Goal: Transaction & Acquisition: Purchase product/service

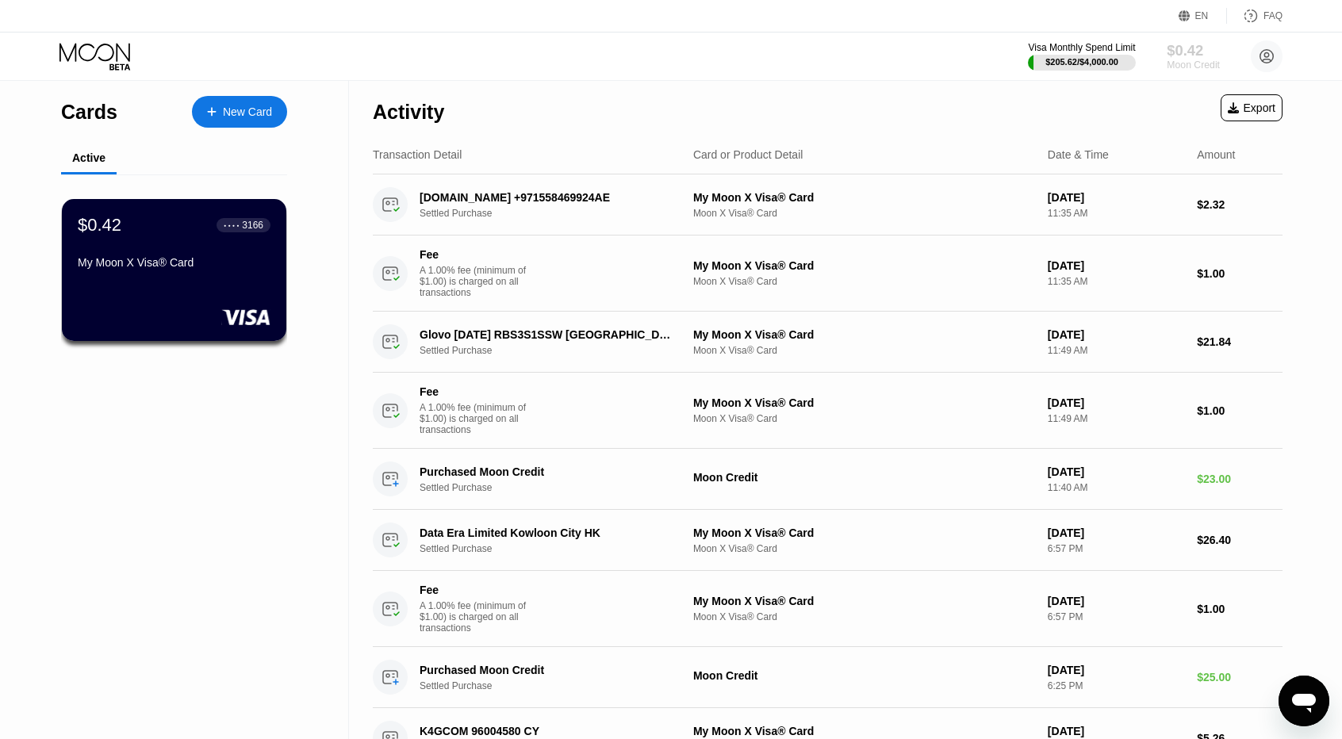
click at [1198, 48] on div "$0.42" at bounding box center [1193, 50] width 53 height 17
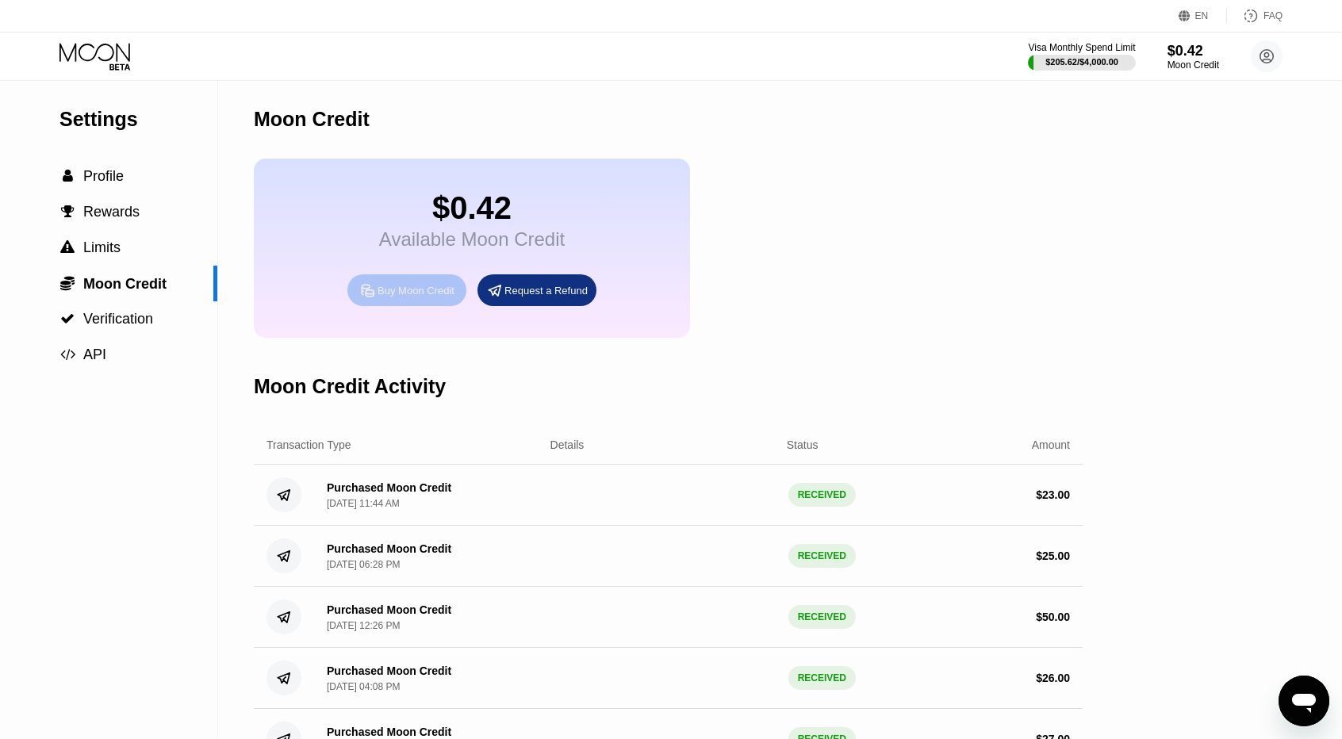
click at [414, 297] on div "Buy Moon Credit" at bounding box center [416, 290] width 77 height 13
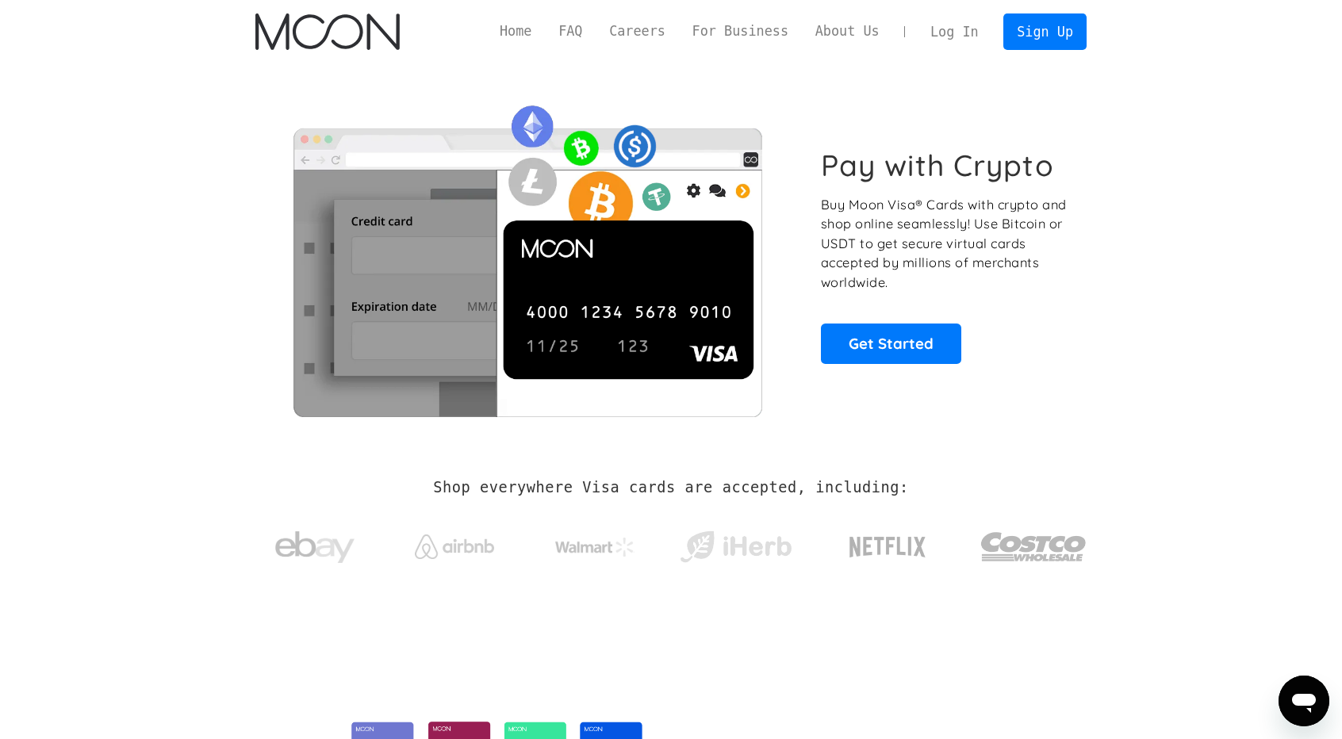
click at [959, 23] on link "Log In" at bounding box center [954, 31] width 75 height 35
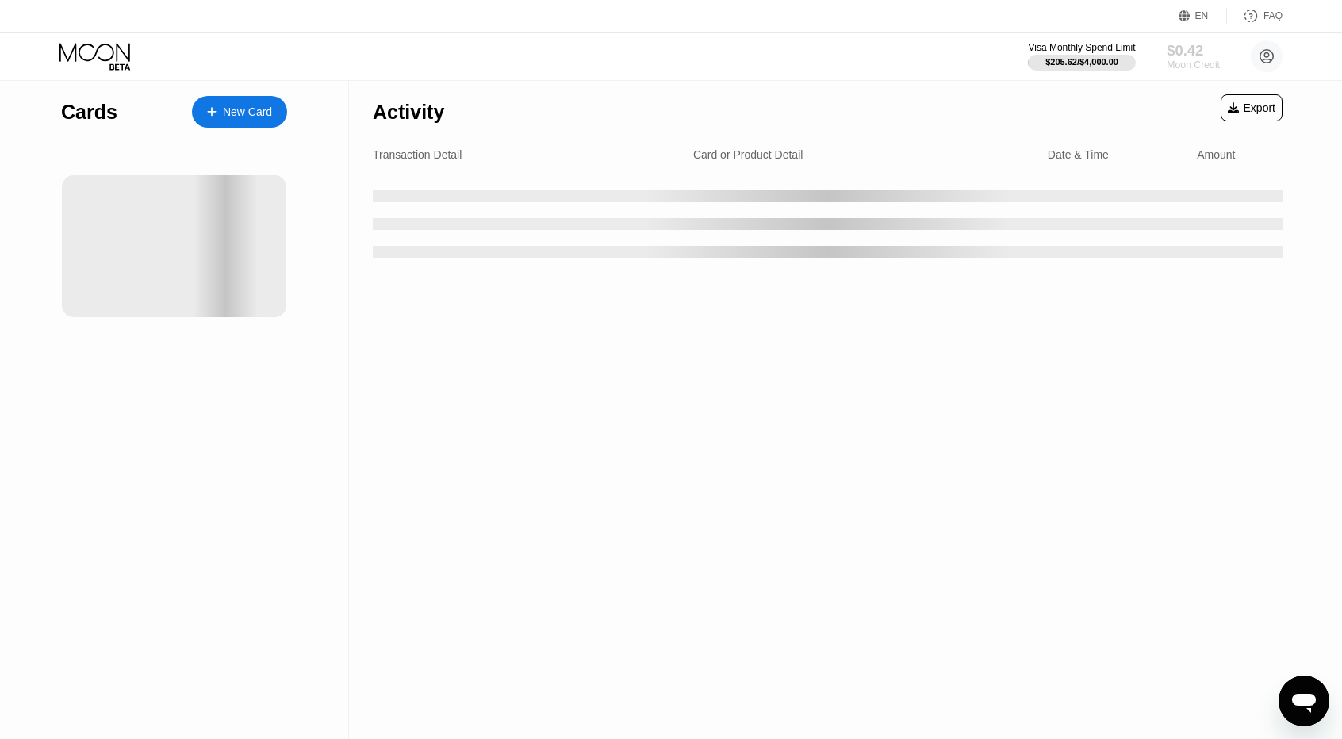
click at [1173, 61] on div "Moon Credit" at bounding box center [1193, 64] width 53 height 11
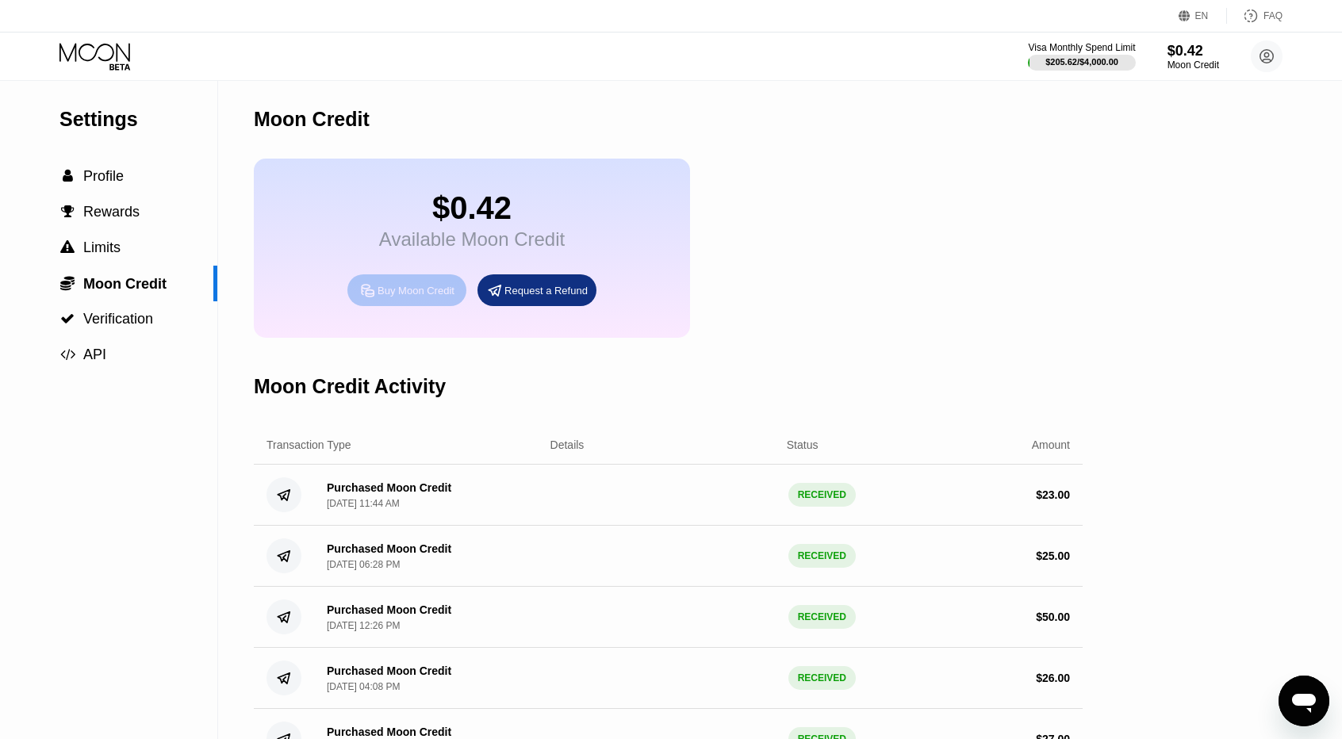
click at [447, 294] on div "Buy Moon Credit" at bounding box center [406, 290] width 119 height 32
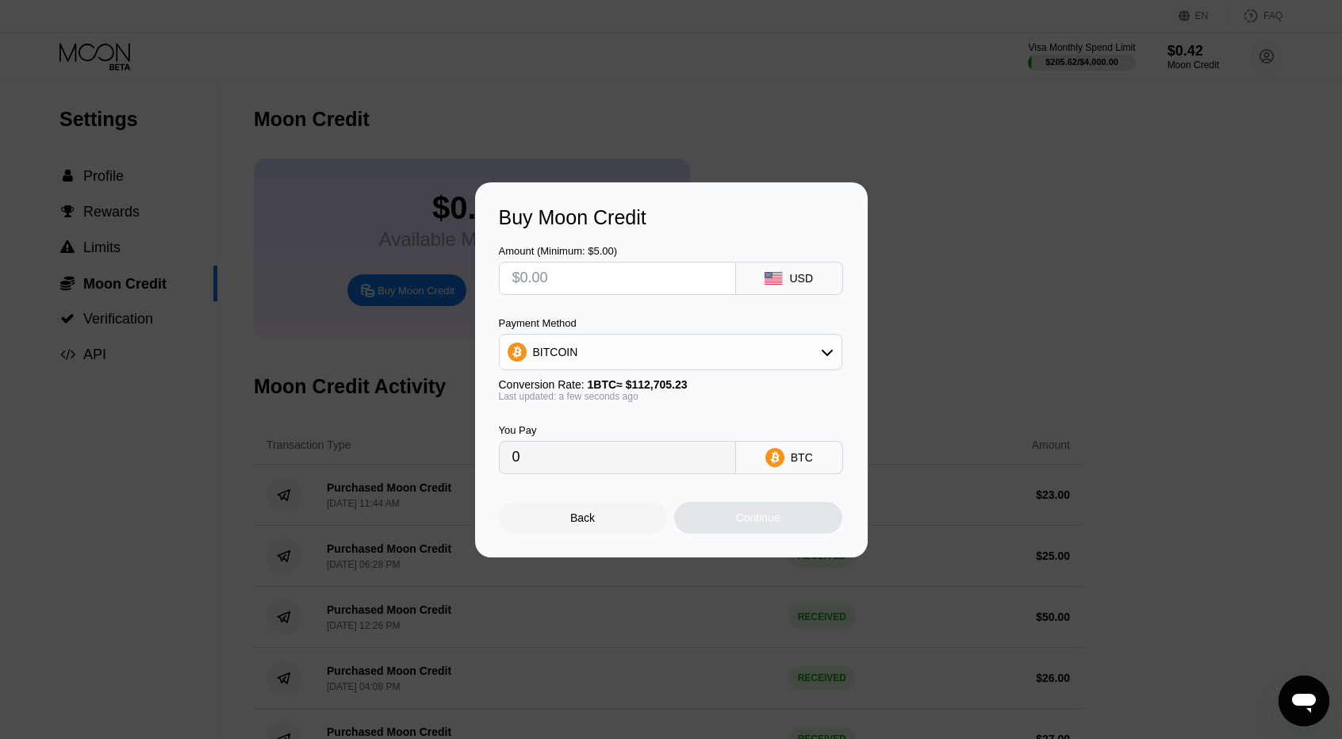
drag, startPoint x: 611, startPoint y: 380, endPoint x: 582, endPoint y: 364, distance: 32.7
click at [611, 380] on span "1 BTC ≈ $112,705.23" at bounding box center [638, 384] width 100 height 13
click at [582, 364] on div "BITCOIN" at bounding box center [671, 352] width 342 height 32
click at [591, 426] on span "USDT on TRON" at bounding box center [577, 430] width 80 height 13
type input "0.00"
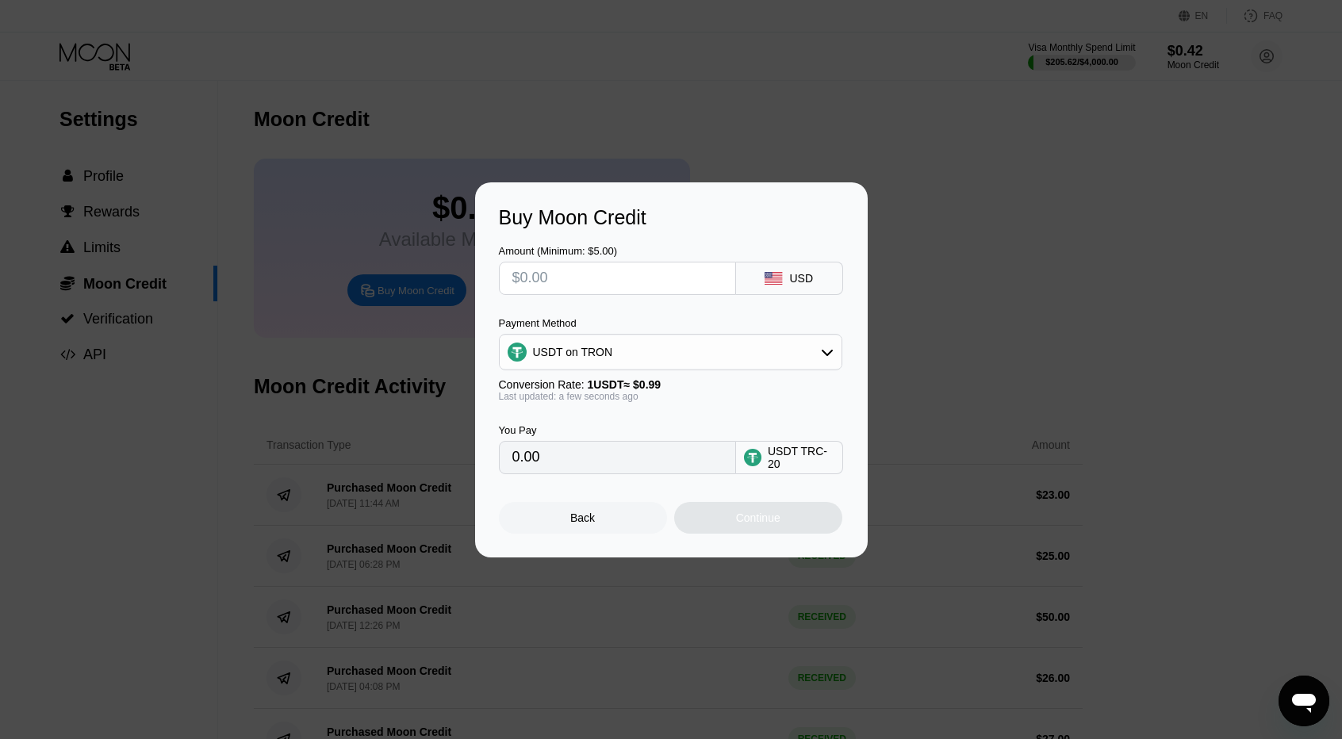
click at [565, 274] on input "text" at bounding box center [617, 279] width 210 height 32
type input "$2"
type input "2.02"
type input "$22"
type input "22.22"
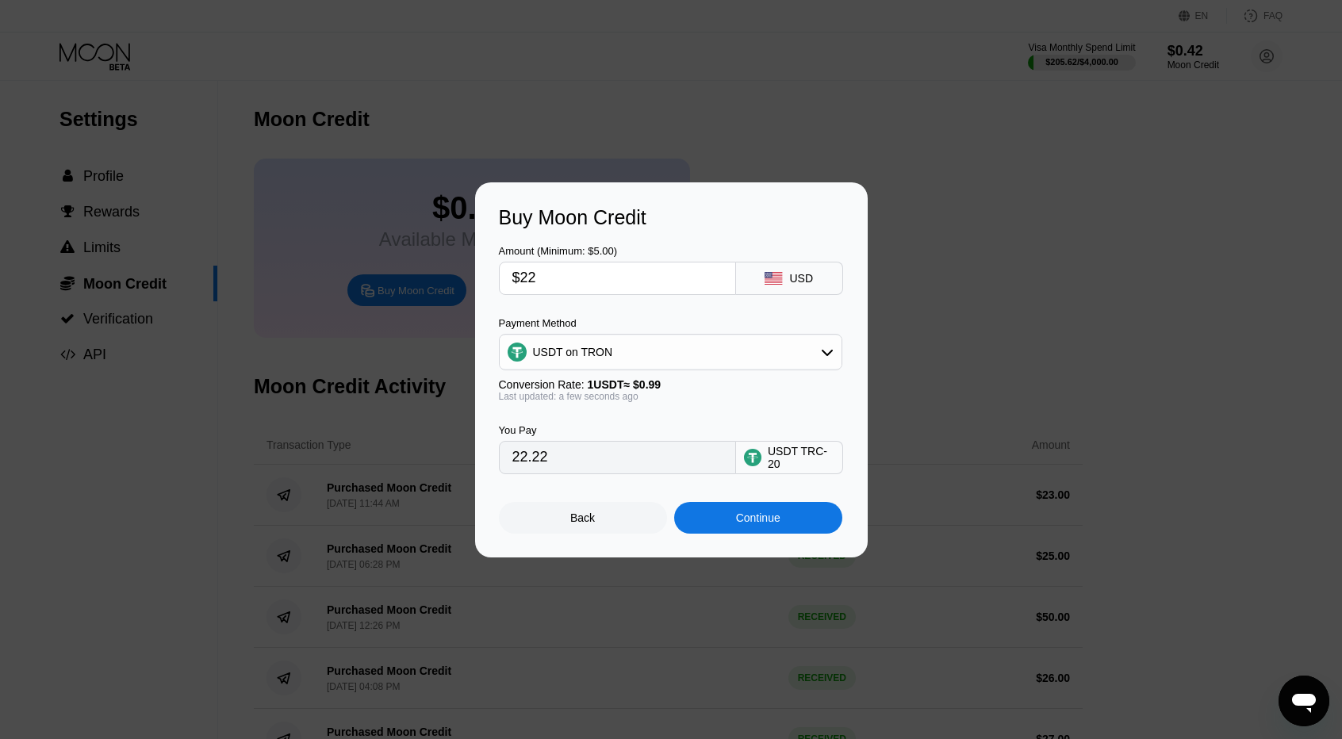
drag, startPoint x: 565, startPoint y: 274, endPoint x: 501, endPoint y: 285, distance: 64.3
click at [501, 285] on div "$22" at bounding box center [617, 278] width 237 height 33
type input "$2"
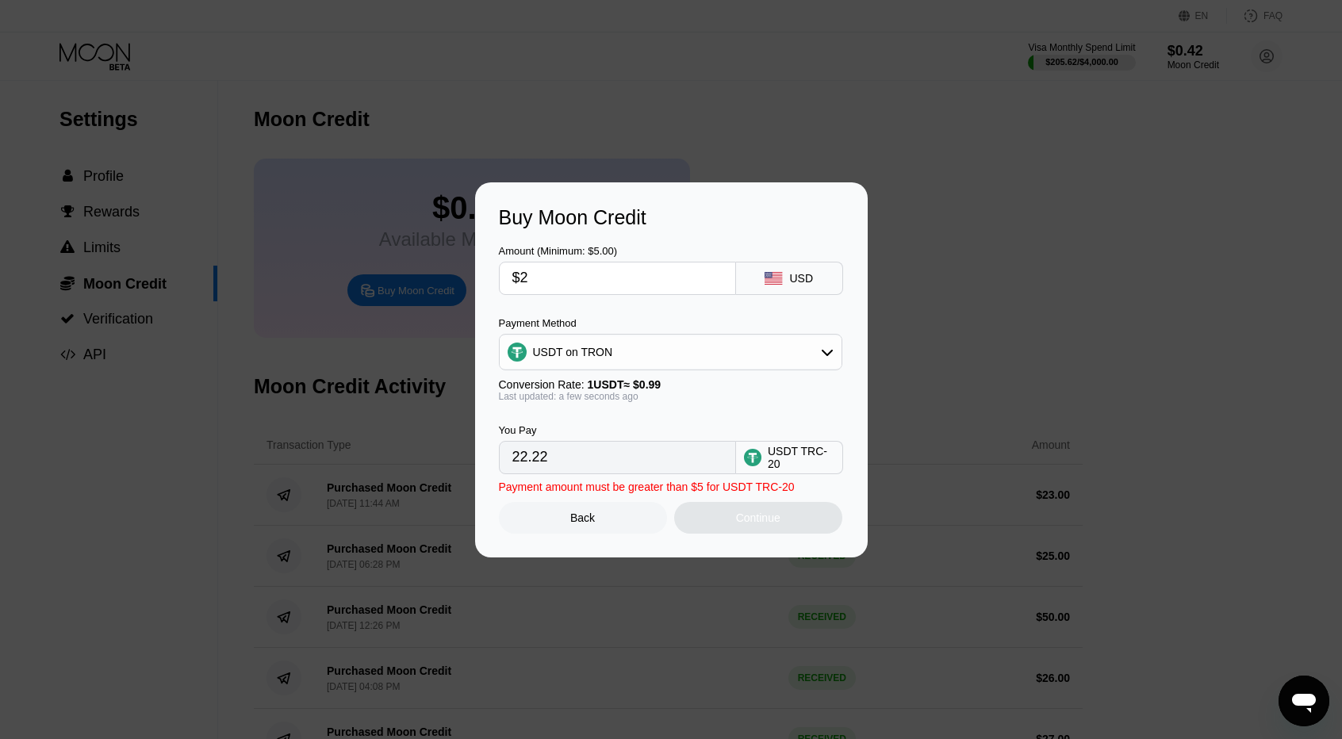
type input "2.02"
type input "$24"
type input "24.24"
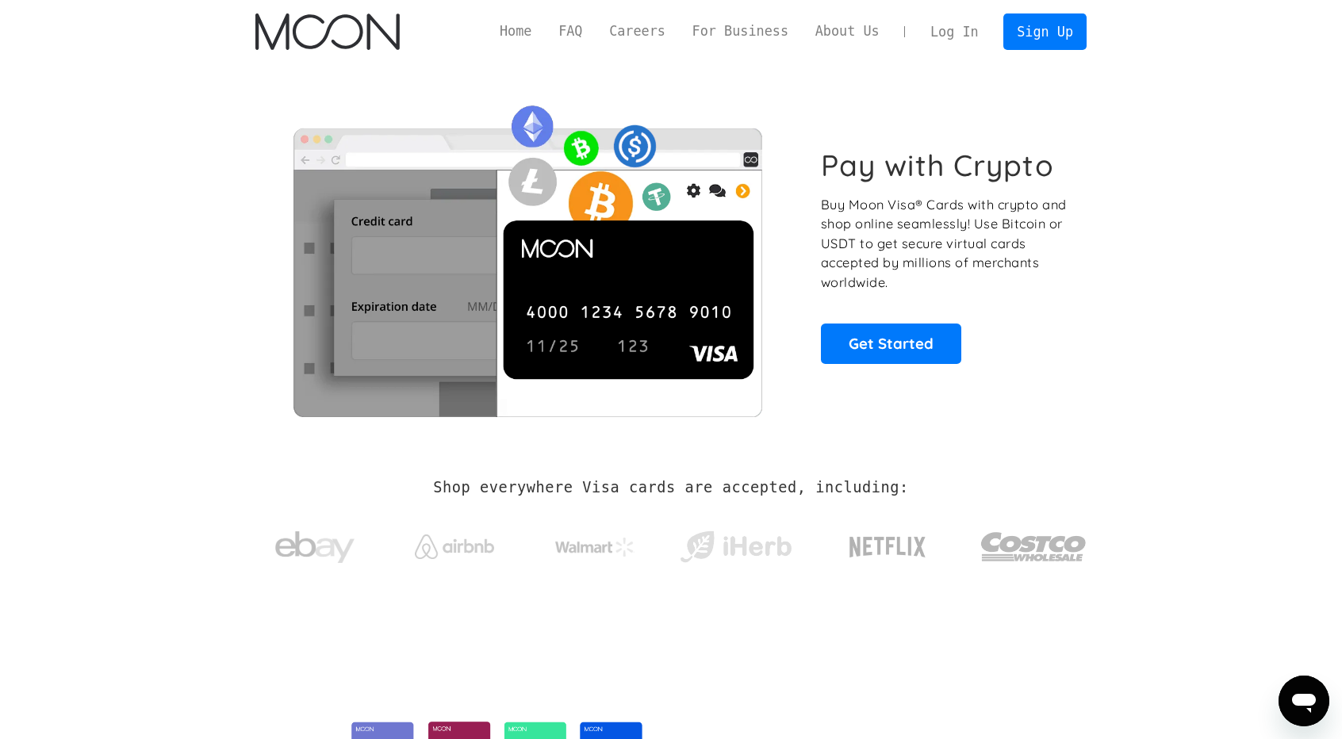
click at [957, 36] on link "Log In" at bounding box center [954, 31] width 75 height 35
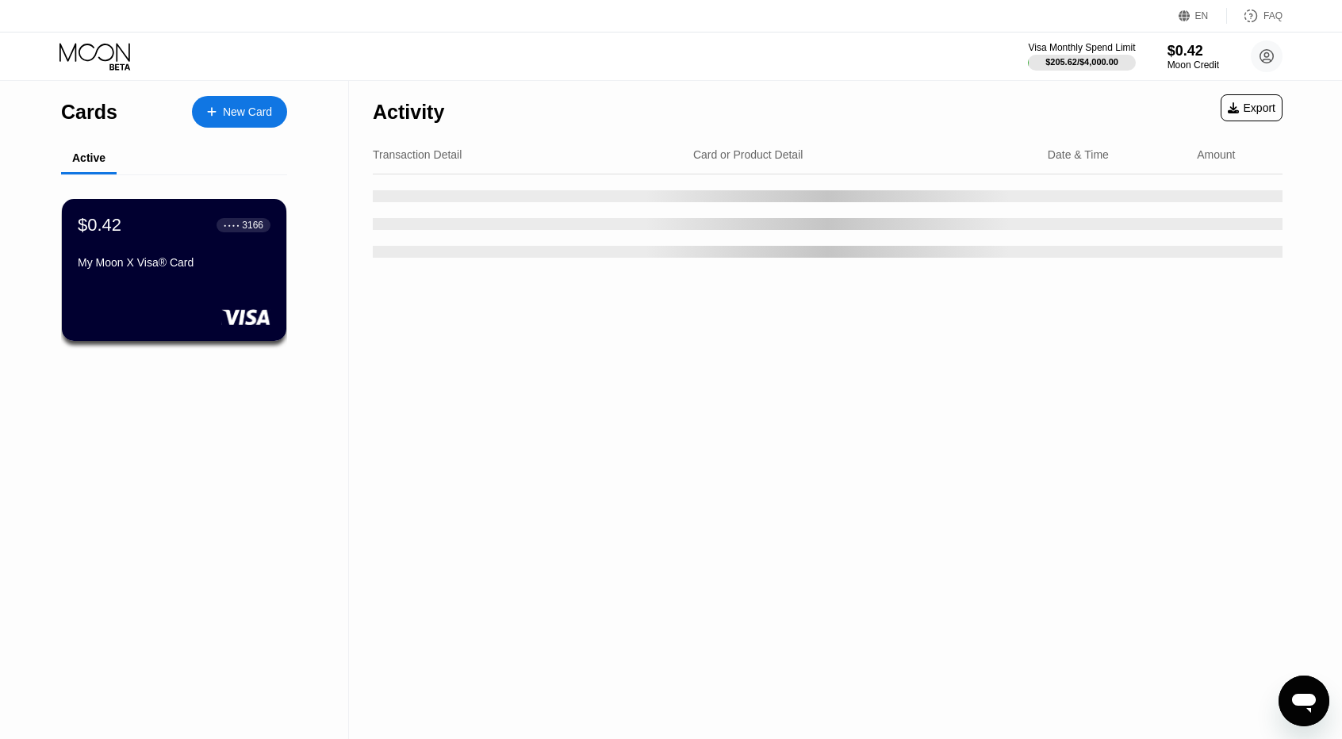
click at [1161, 51] on div "Visa Monthly Spend Limit $205.62 / $4,000.00 $0.42 Moon Credit iurthggf@outlook…" at bounding box center [1155, 56] width 255 height 32
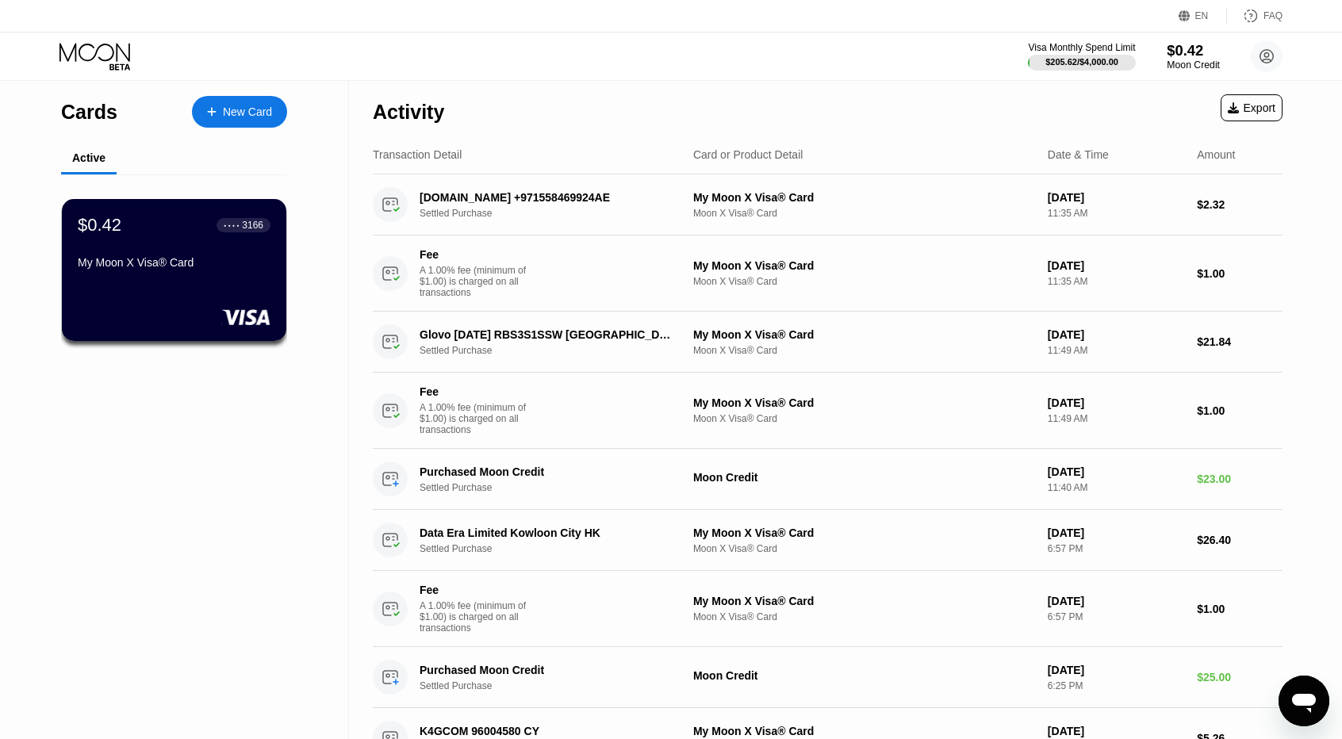
click at [1203, 55] on div "$0.42" at bounding box center [1193, 50] width 53 height 17
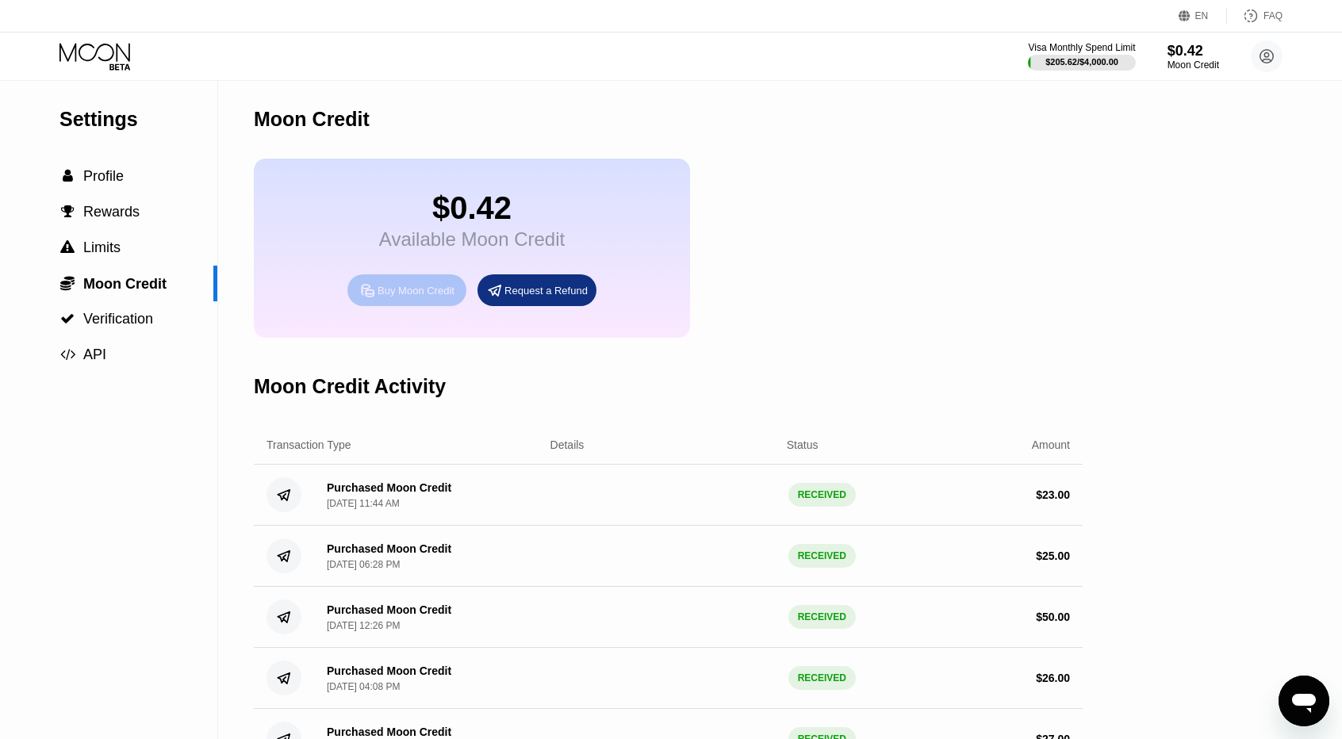
click at [391, 289] on div "Buy Moon Credit" at bounding box center [406, 290] width 119 height 32
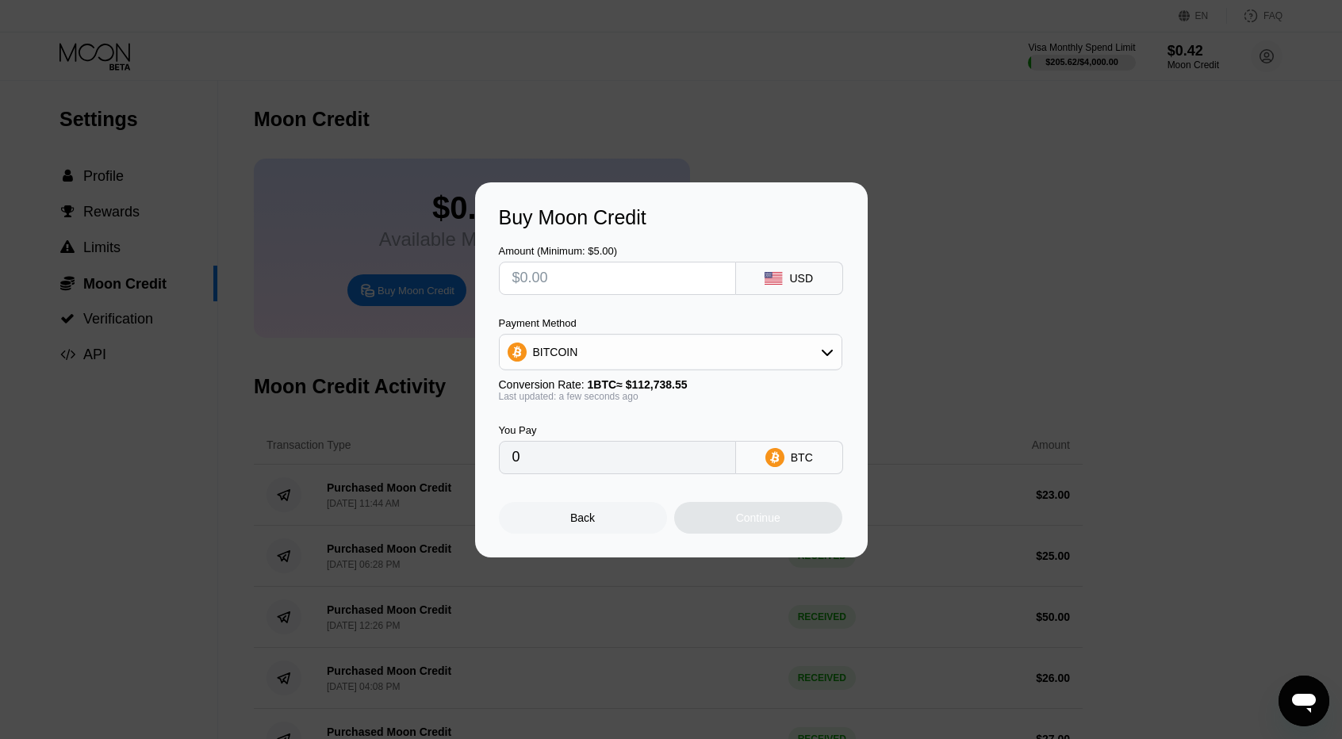
click at [601, 340] on div "BITCOIN" at bounding box center [671, 352] width 342 height 32
click at [572, 416] on div "USDT on TRON" at bounding box center [671, 431] width 334 height 32
type input "0.00"
click at [558, 278] on input "text" at bounding box center [617, 279] width 210 height 32
type input "$2"
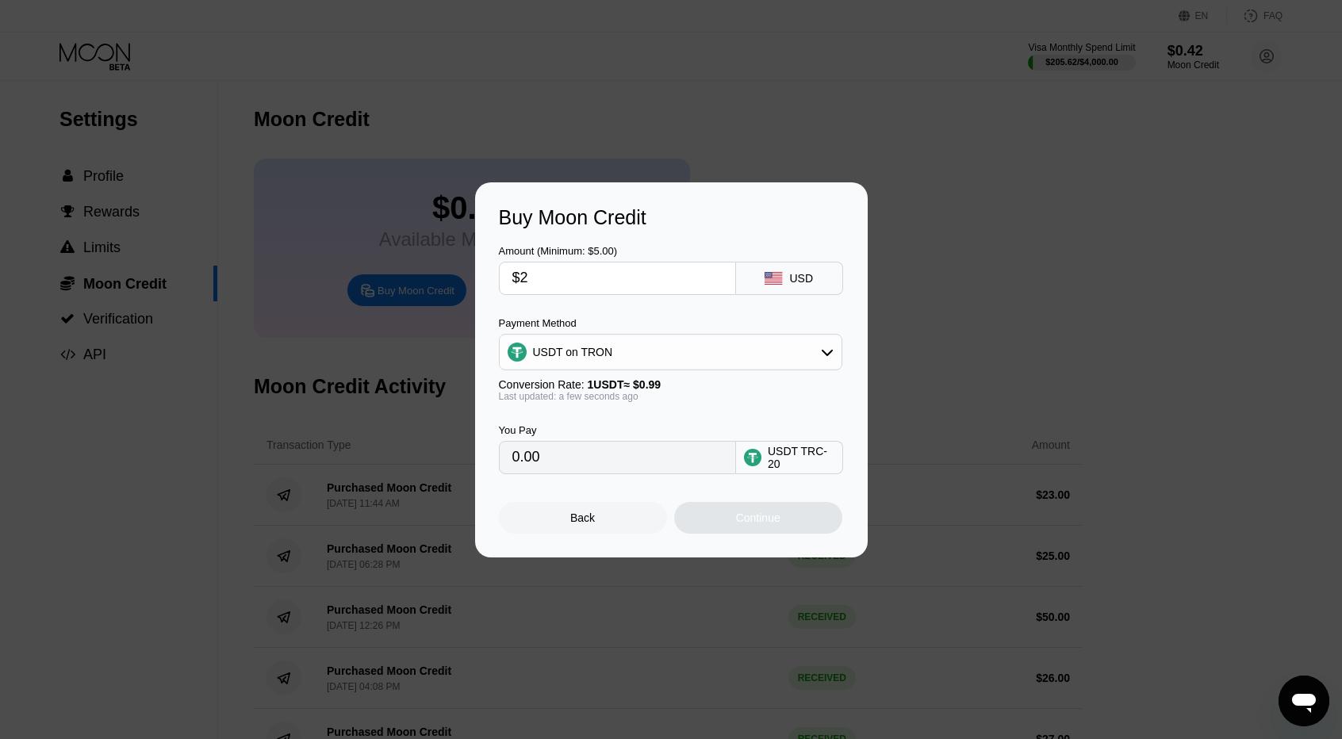
type input "2.02"
type input "$24"
type input "24.24"
type input "$24"
click at [757, 521] on div "Continue" at bounding box center [758, 518] width 44 height 13
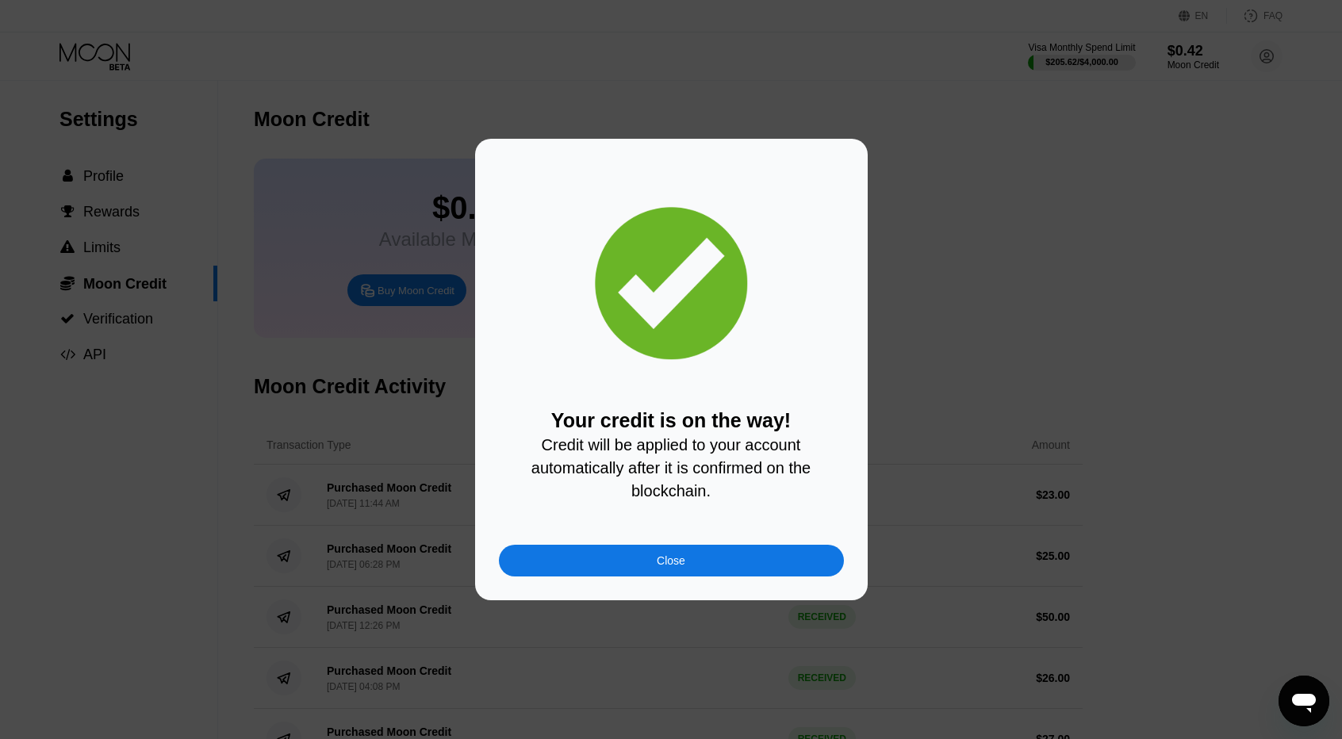
click at [693, 574] on div "Close" at bounding box center [671, 561] width 345 height 32
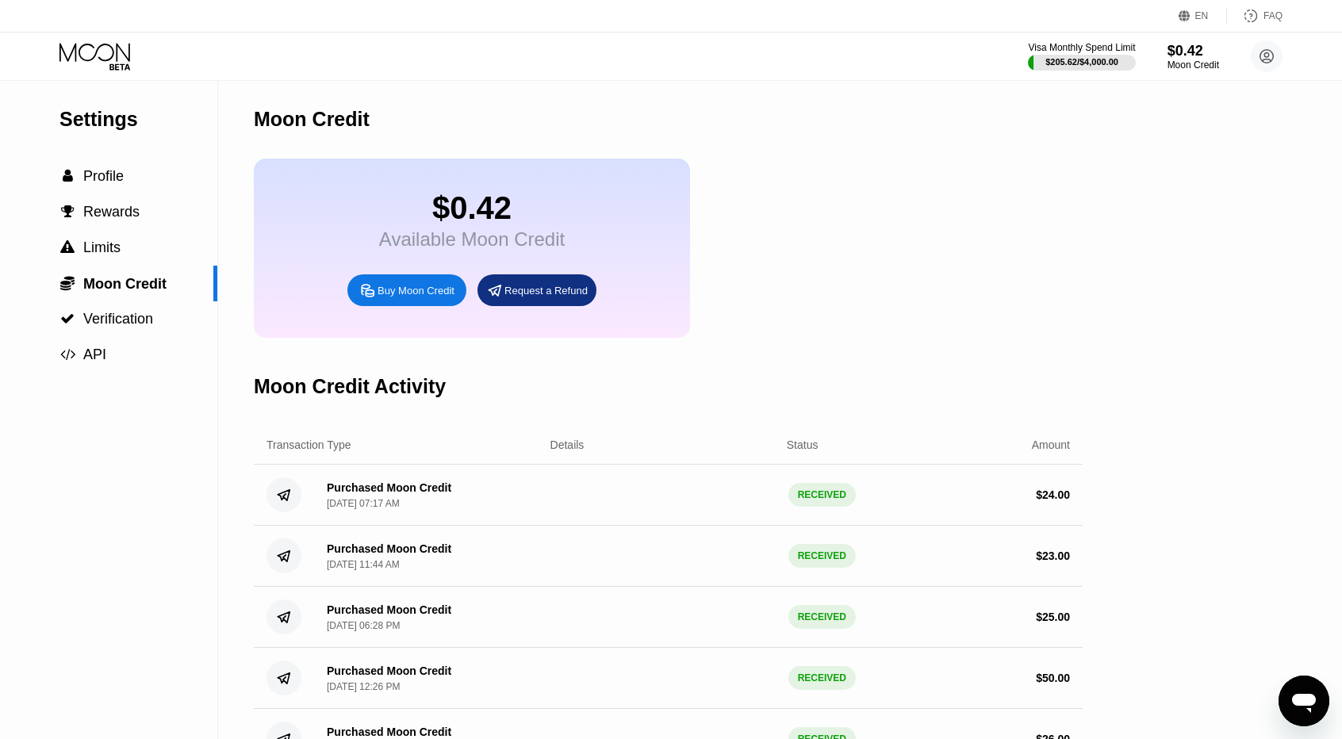
click at [104, 32] on div "EN Language Select an item Save FAQ" at bounding box center [671, 16] width 1342 height 33
click at [108, 56] on icon at bounding box center [96, 57] width 74 height 28
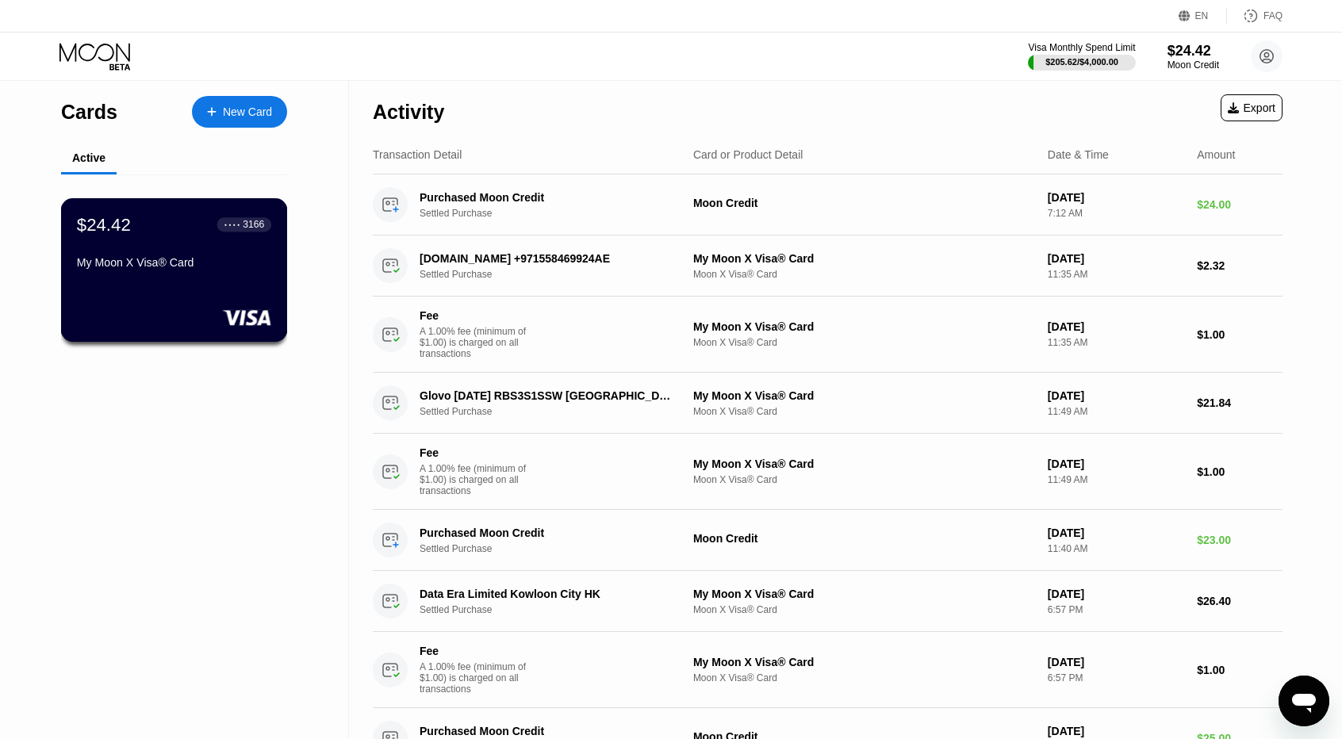
click at [203, 269] on div "My Moon X Visa® Card" at bounding box center [174, 262] width 194 height 13
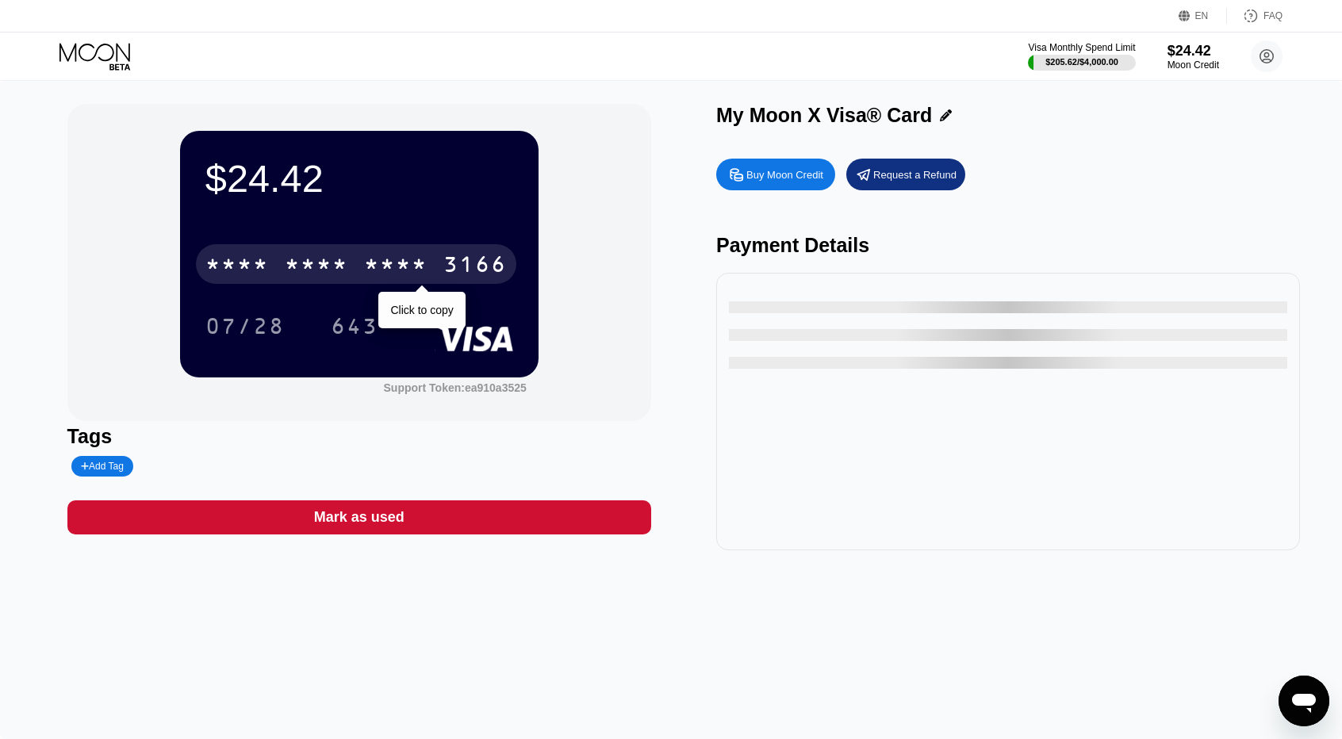
click at [213, 274] on div "* * * *" at bounding box center [236, 266] width 63 height 25
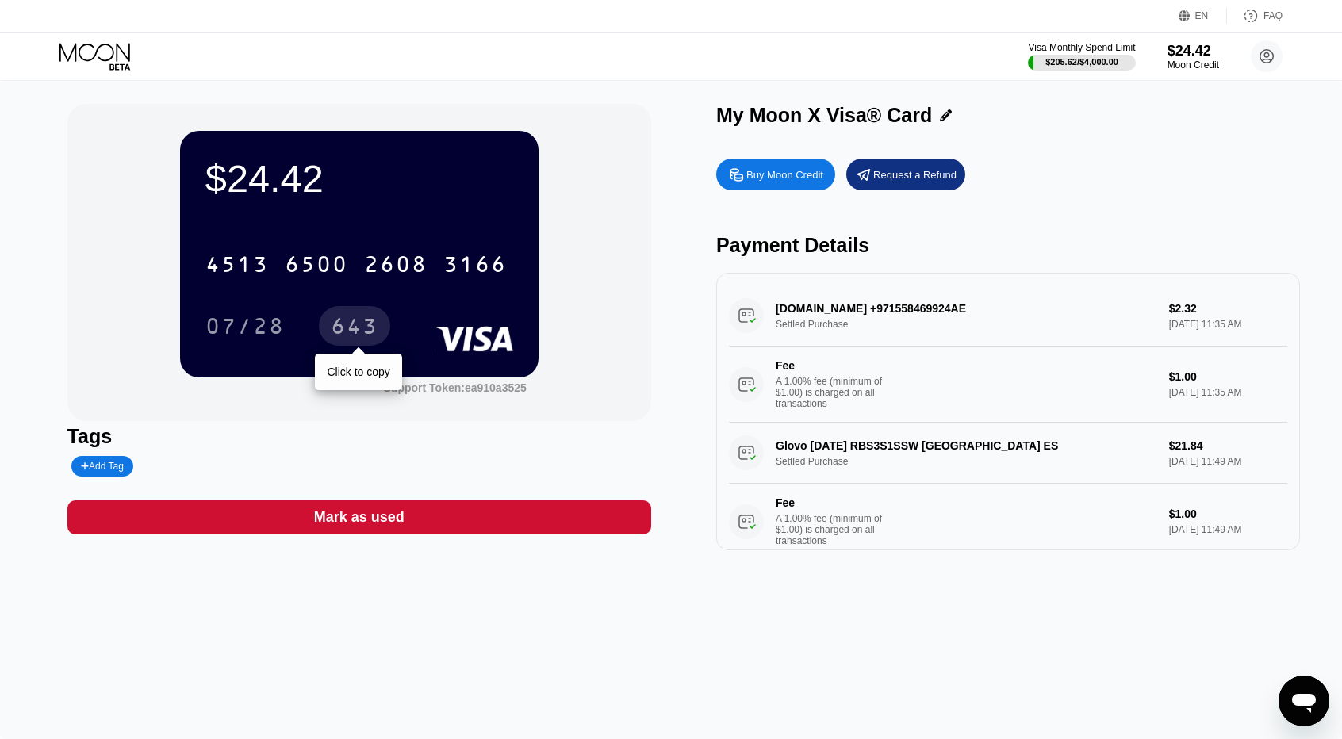
click at [354, 302] on div "4513 6500 2608 3166 07/28 643 Click to copy" at bounding box center [359, 279] width 308 height 94
click at [363, 332] on div "643" at bounding box center [355, 328] width 48 height 25
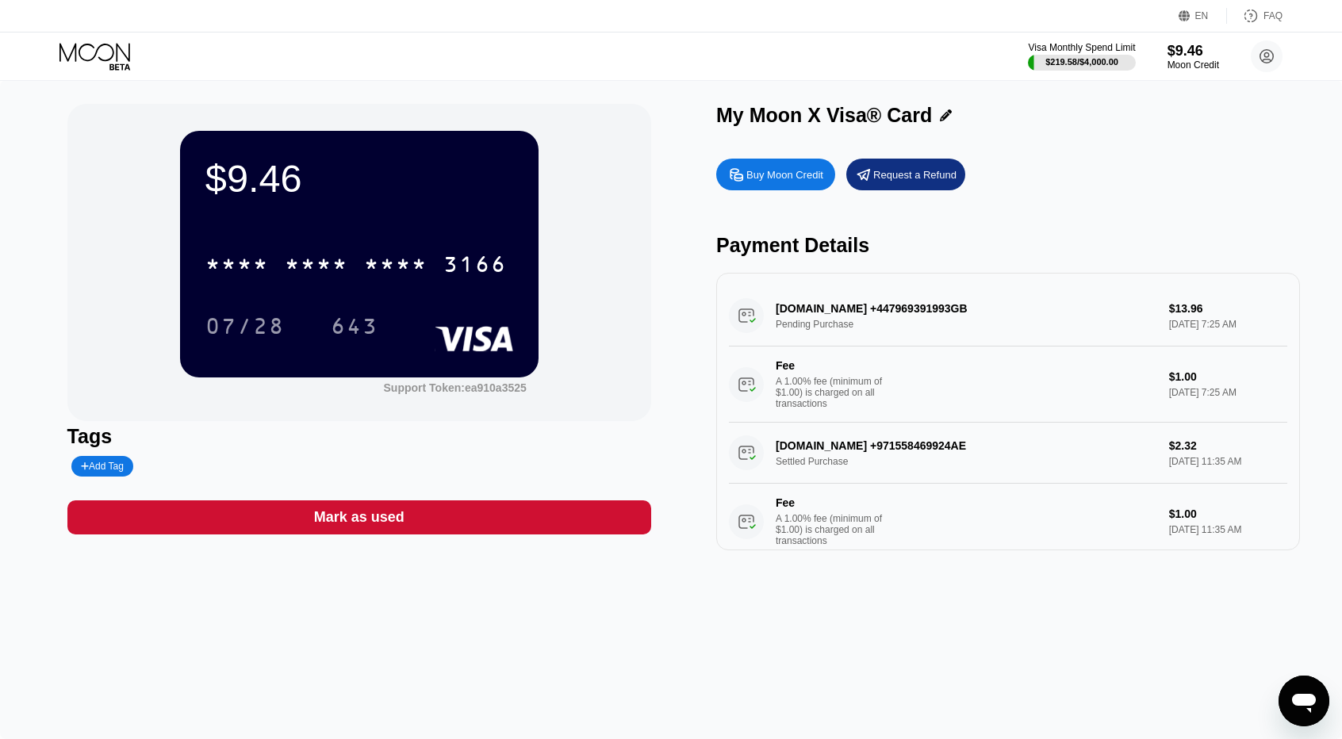
click at [82, 52] on icon at bounding box center [96, 57] width 74 height 28
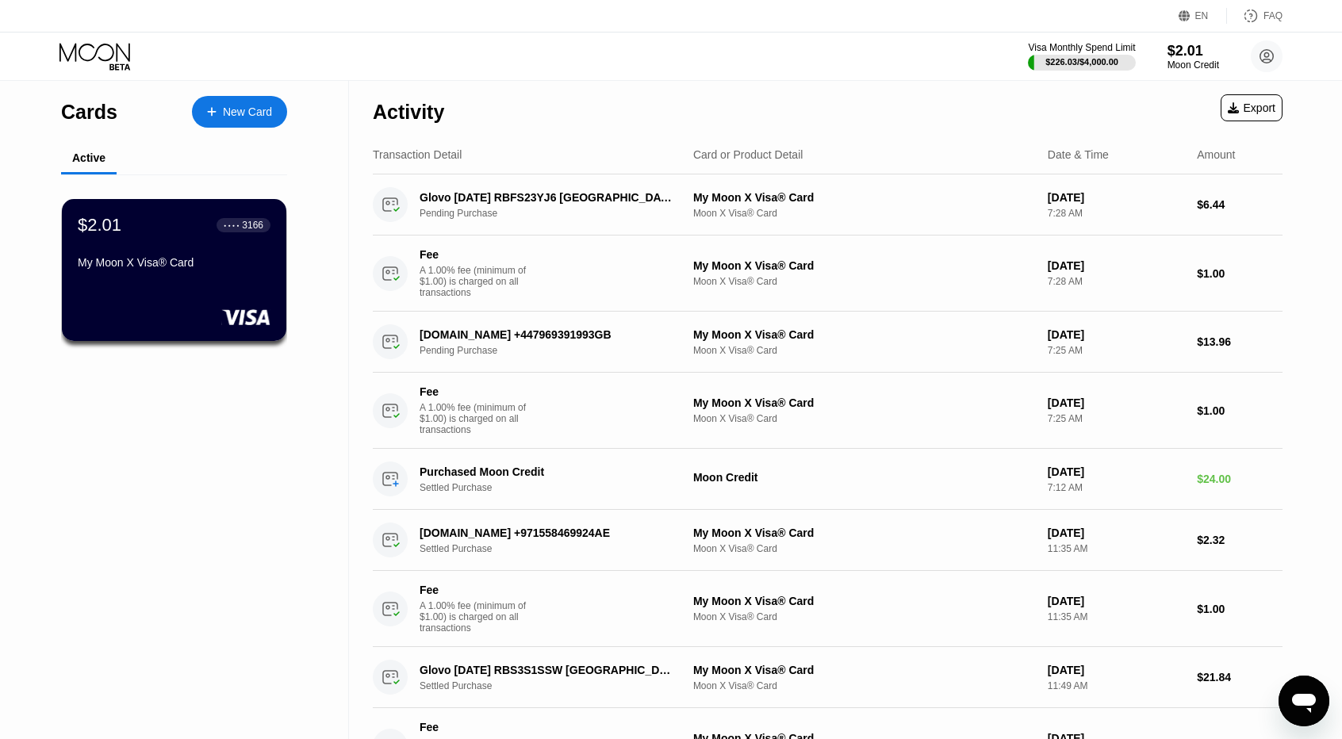
click at [89, 63] on icon at bounding box center [96, 57] width 74 height 28
